Goal: Find contact information: Find contact information

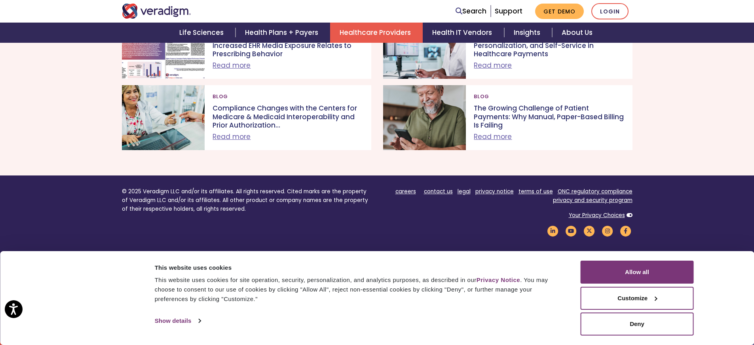
scroll to position [2462, 0]
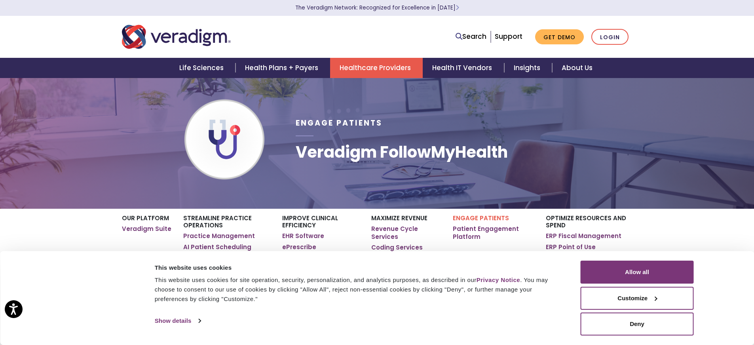
scroll to position [0, 0]
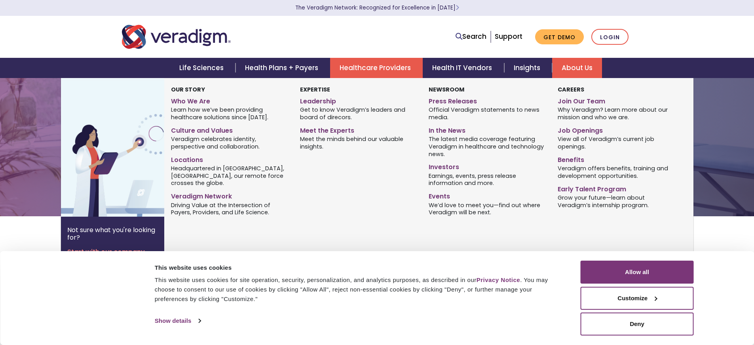
click at [581, 68] on link "About Us" at bounding box center [577, 68] width 50 height 20
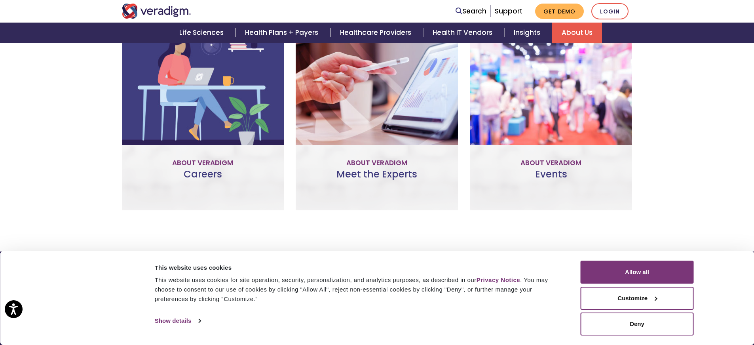
scroll to position [622, 0]
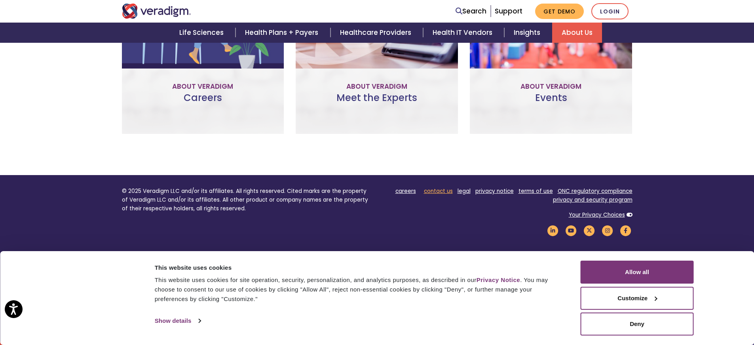
click at [448, 191] on link "contact us" at bounding box center [438, 191] width 29 height 8
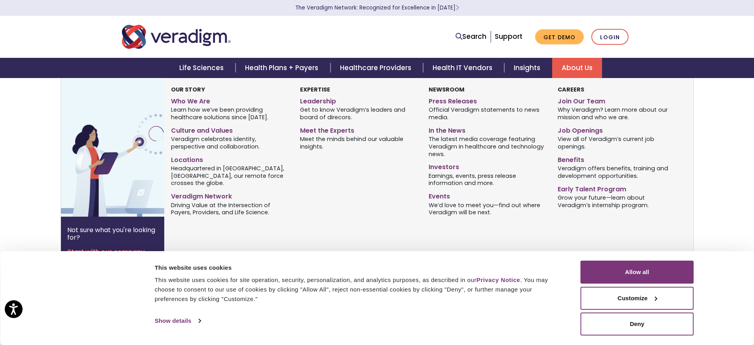
click at [580, 66] on link "About Us" at bounding box center [577, 68] width 50 height 20
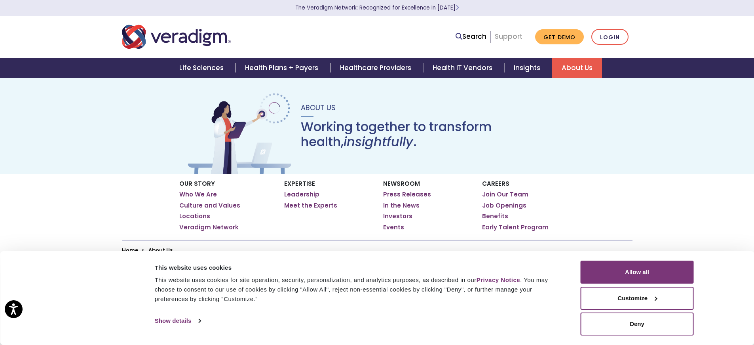
click at [511, 35] on link "Support" at bounding box center [509, 37] width 28 height 10
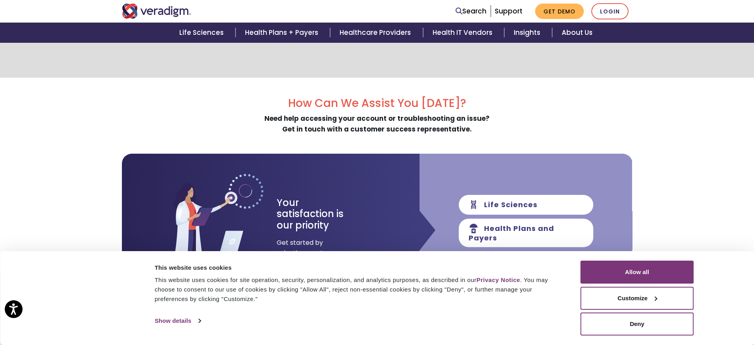
scroll to position [302, 0]
